Goal: Task Accomplishment & Management: Use online tool/utility

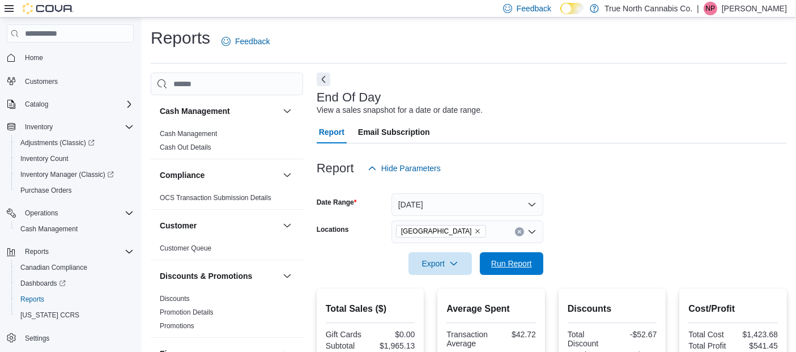
click at [508, 257] on span "Run Report" at bounding box center [512, 263] width 50 height 23
click at [738, 7] on div "| NP [PERSON_NAME]" at bounding box center [742, 9] width 90 height 14
click at [669, 183] on div at bounding box center [552, 187] width 470 height 14
click at [766, 9] on p "[PERSON_NAME]" at bounding box center [754, 9] width 65 height 14
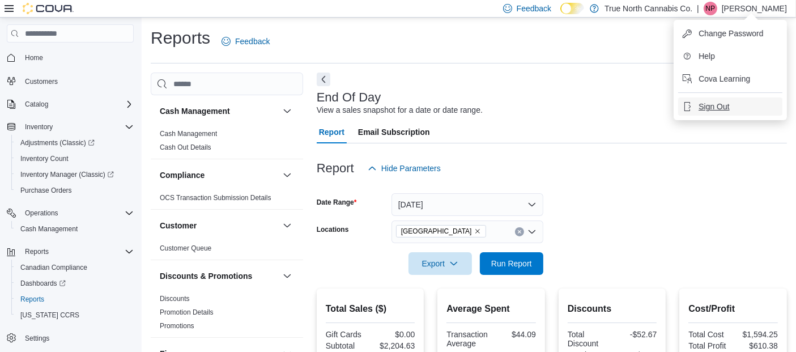
click at [711, 106] on span "Sign Out" at bounding box center [714, 106] width 31 height 11
